Goal: Information Seeking & Learning: Learn about a topic

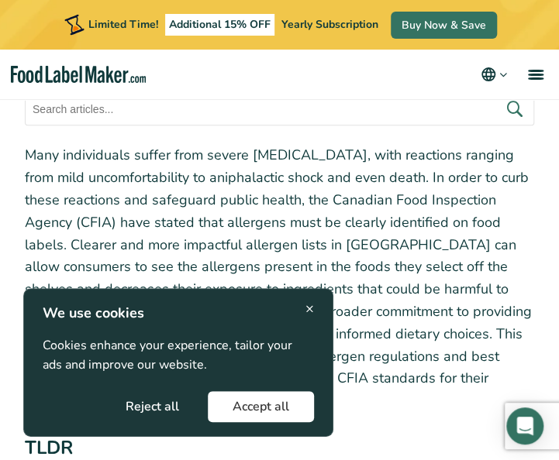
scroll to position [310, 0]
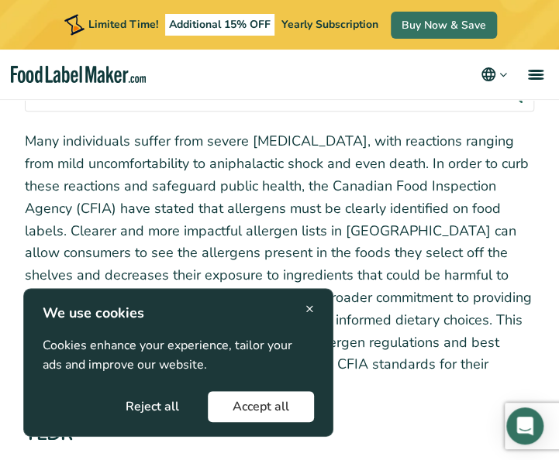
click at [308, 306] on span "×" at bounding box center [309, 308] width 9 height 21
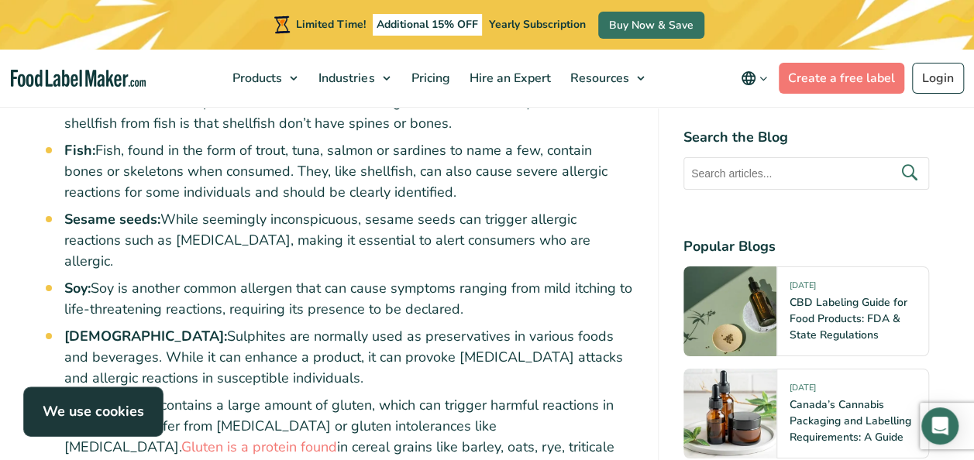
scroll to position [2634, 0]
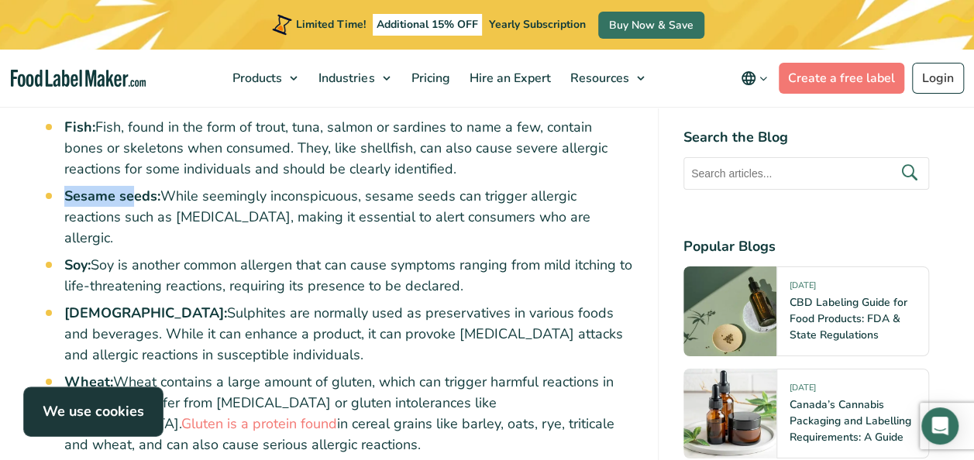
drag, startPoint x: 64, startPoint y: 153, endPoint x: 133, endPoint y: 154, distance: 69.0
click at [133, 154] on div "Many individuals suffer from severe [MEDICAL_DATA], with reactions ranging from…" at bounding box center [339, 343] width 587 height 4714
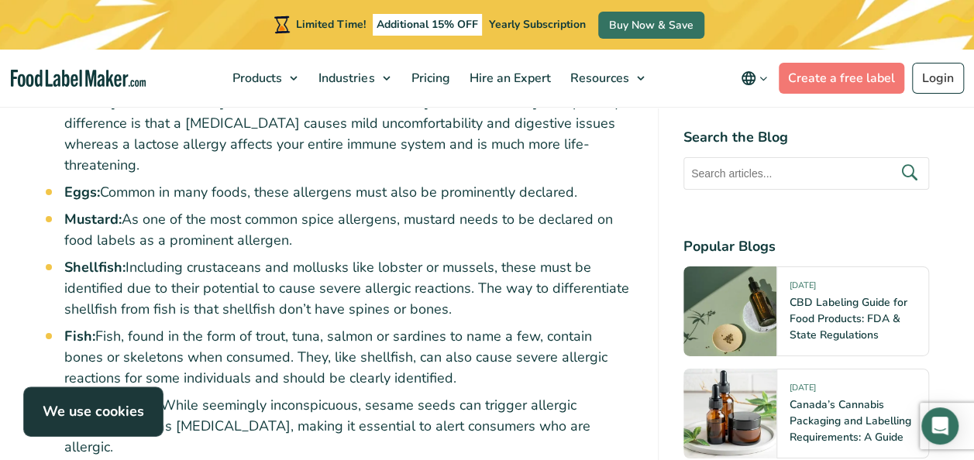
scroll to position [2402, 0]
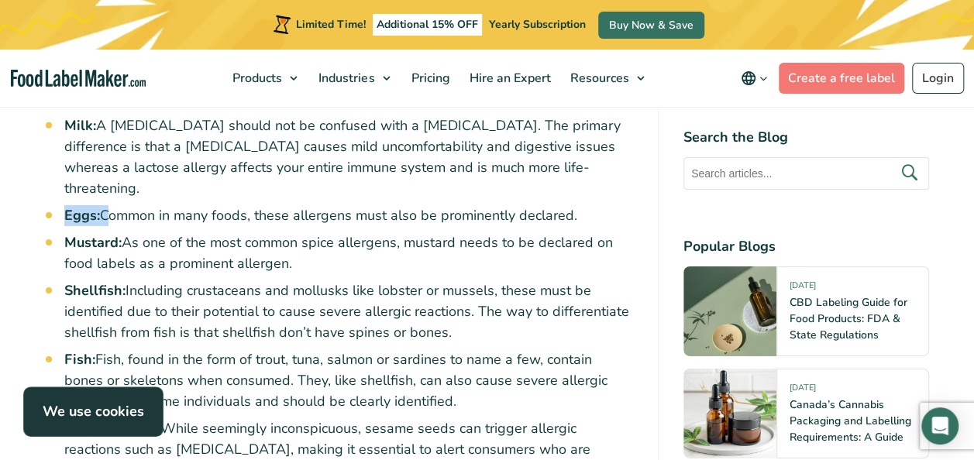
drag, startPoint x: 61, startPoint y: 170, endPoint x: 103, endPoint y: 170, distance: 41.8
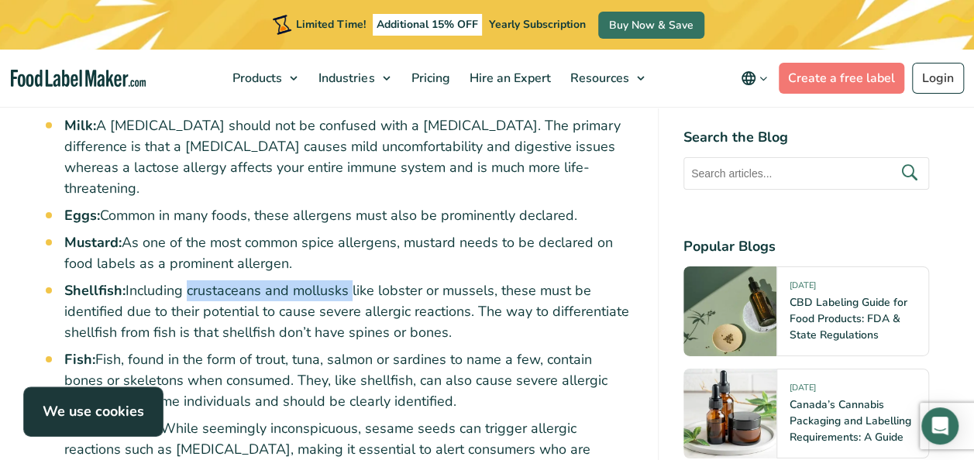
drag, startPoint x: 349, startPoint y: 247, endPoint x: 182, endPoint y: 246, distance: 166.6
click at [182, 280] on li "Shellfish: Including crustaceans and mollusks like lobster or mussels, these mu…" at bounding box center [348, 311] width 569 height 63
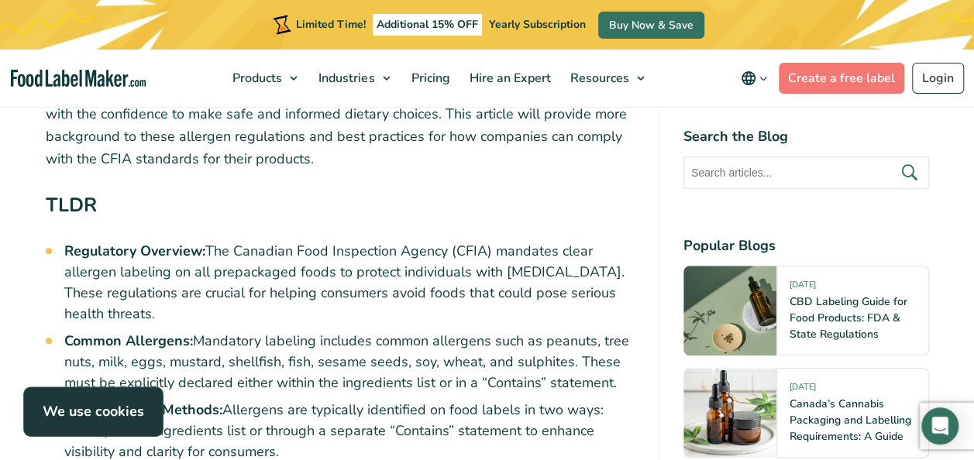
scroll to position [697, 0]
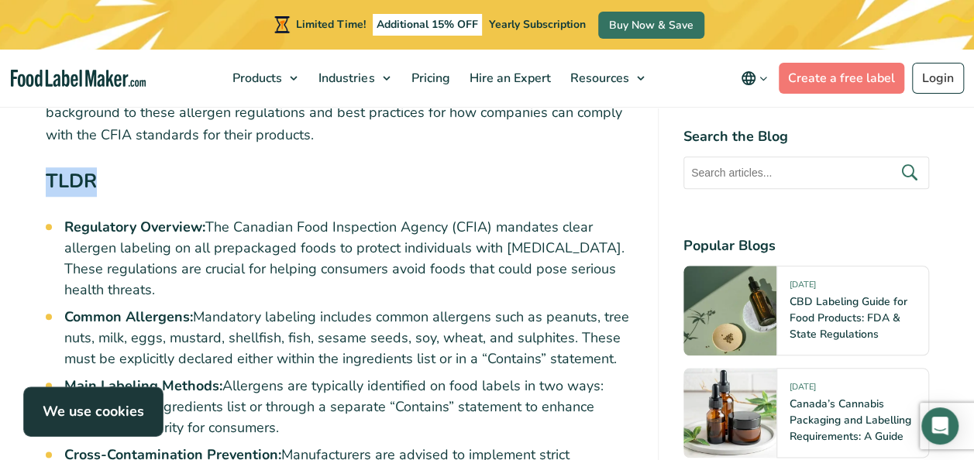
drag, startPoint x: 46, startPoint y: 184, endPoint x: 96, endPoint y: 184, distance: 49.6
click at [96, 184] on strong "TLDR" at bounding box center [71, 181] width 51 height 26
copy strong "TLDR"
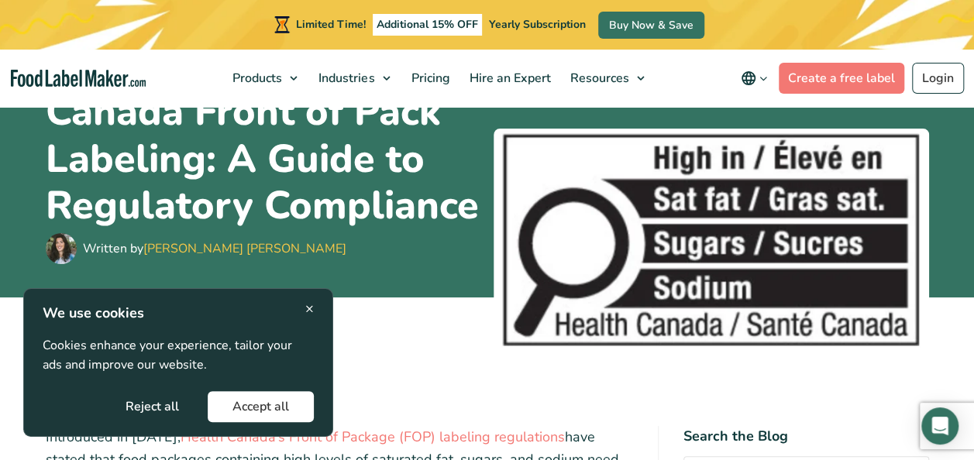
scroll to position [155, 0]
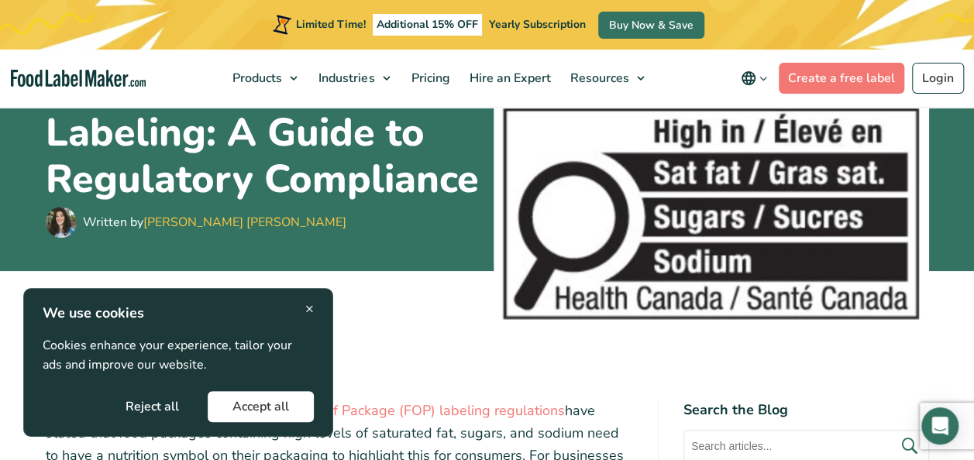
click at [311, 308] on span "×" at bounding box center [309, 308] width 9 height 21
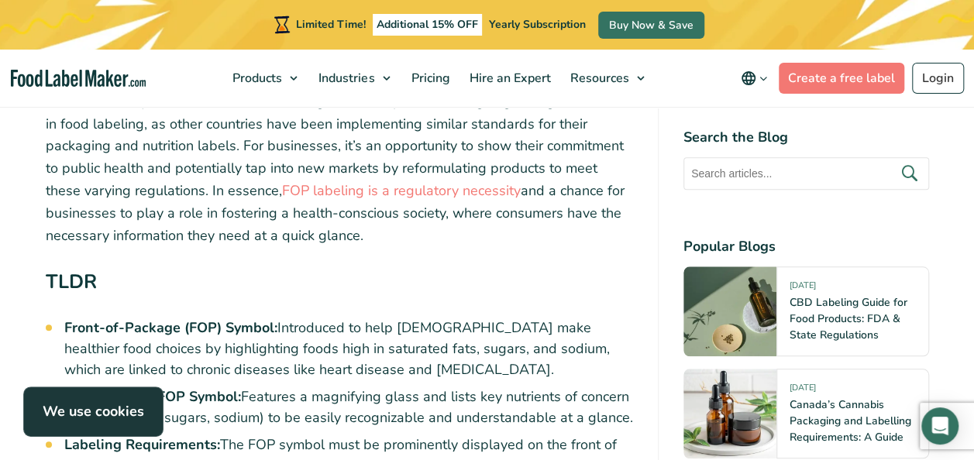
scroll to position [465, 0]
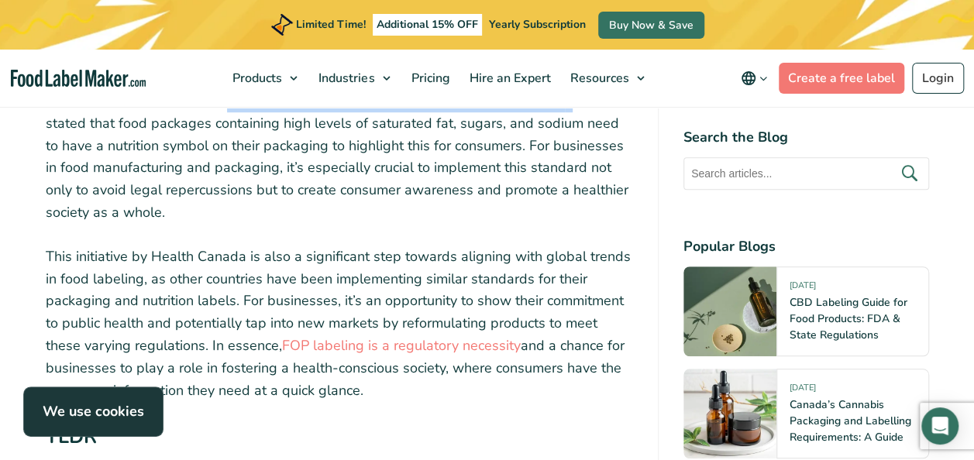
drag, startPoint x: 552, startPoint y: 123, endPoint x: 215, endPoint y: 119, distance: 337.1
click at [215, 119] on p "Introduced in [DATE], Health Canada’s Front of Package (FOP) labeling regulatio…" at bounding box center [339, 157] width 587 height 134
copy p "Canada’s Front of Package (FOP) labeling regulations"
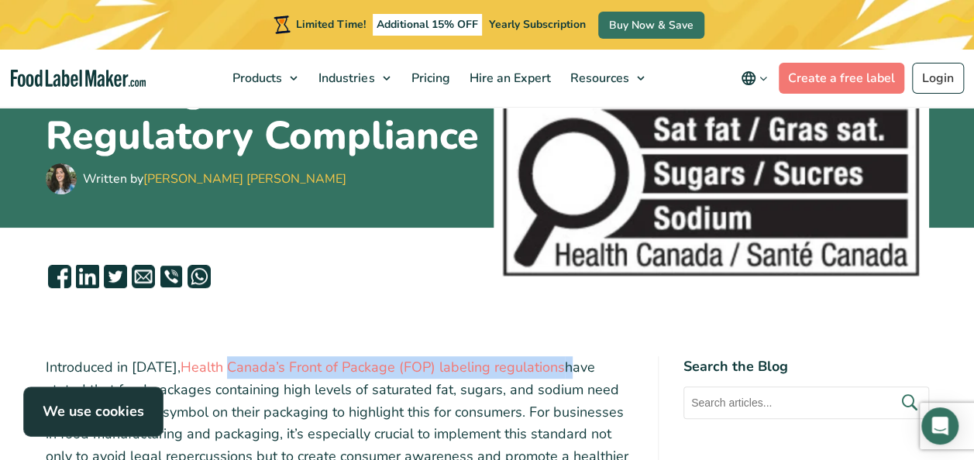
scroll to position [0, 0]
